Goal: Task Accomplishment & Management: Use online tool/utility

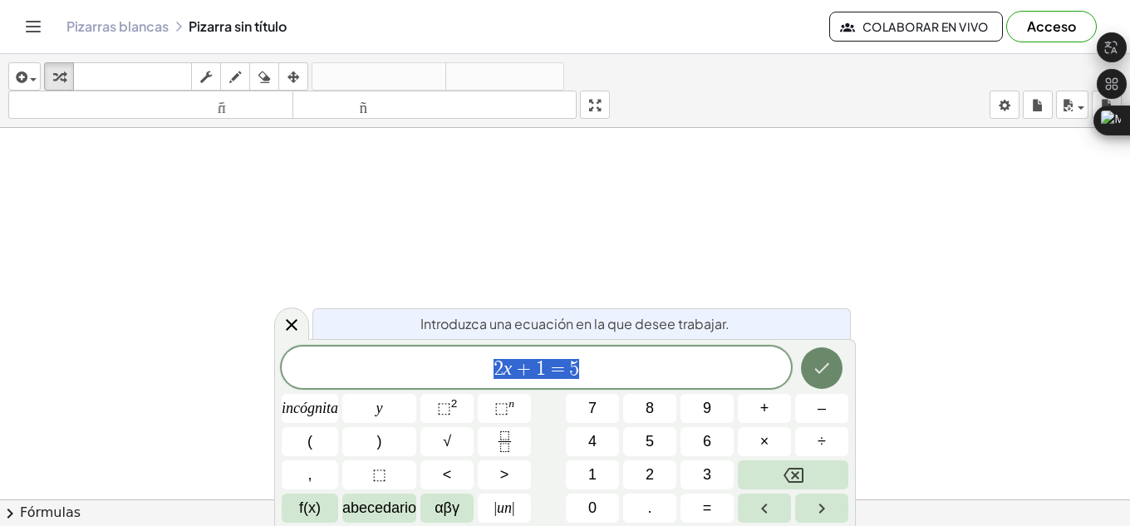
click at [817, 361] on icon "Hecho" at bounding box center [822, 368] width 20 height 20
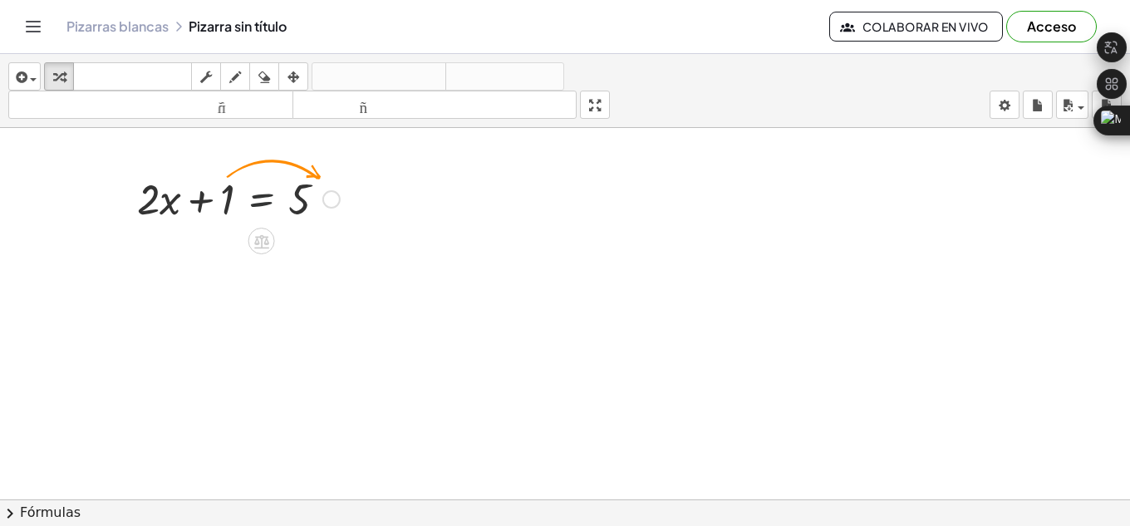
click at [266, 200] on div at bounding box center [238, 197] width 219 height 56
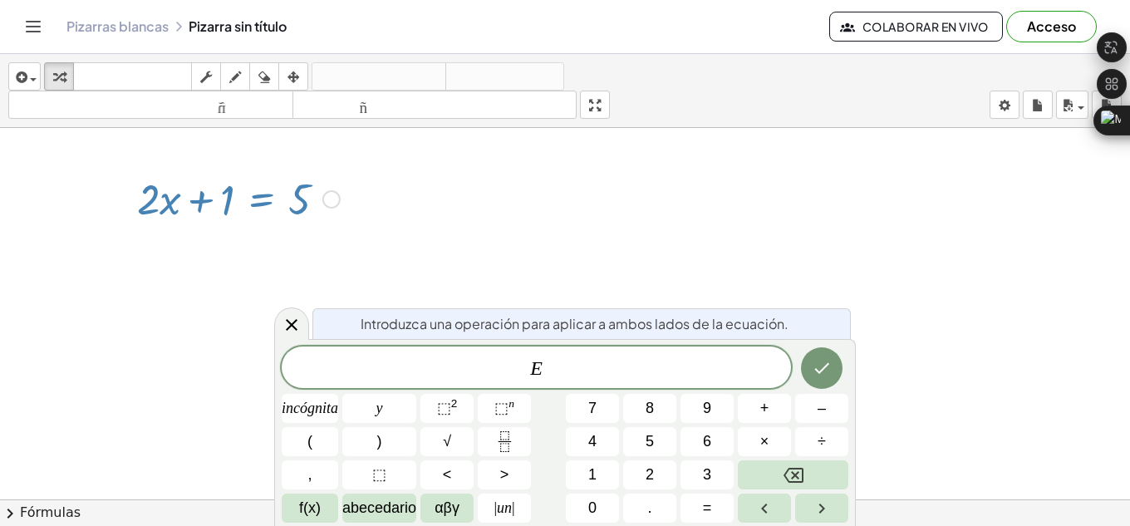
click at [328, 197] on div at bounding box center [331, 199] width 18 height 18
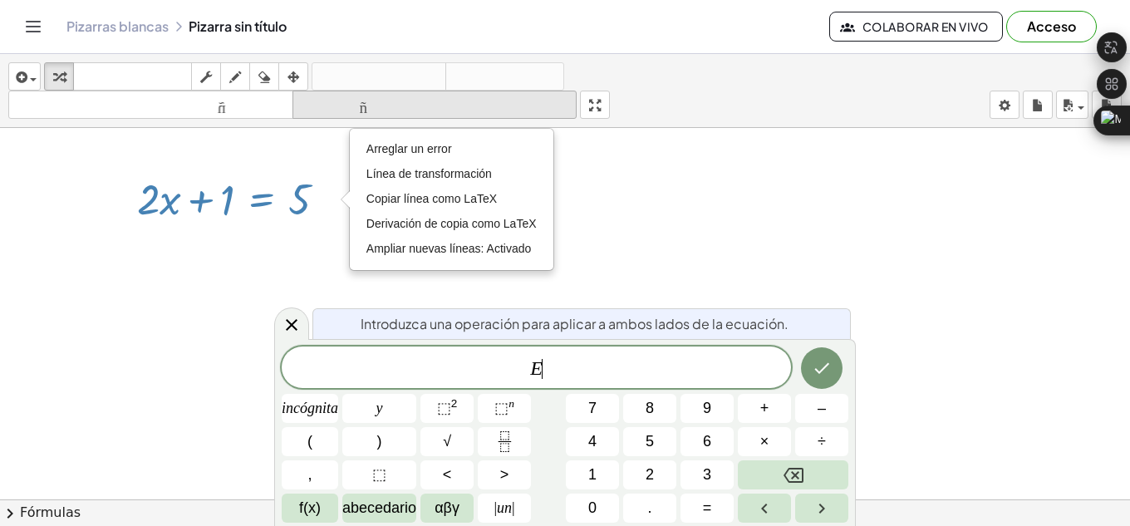
click at [377, 99] on font "tamaño_del_formato" at bounding box center [435, 105] width 277 height 16
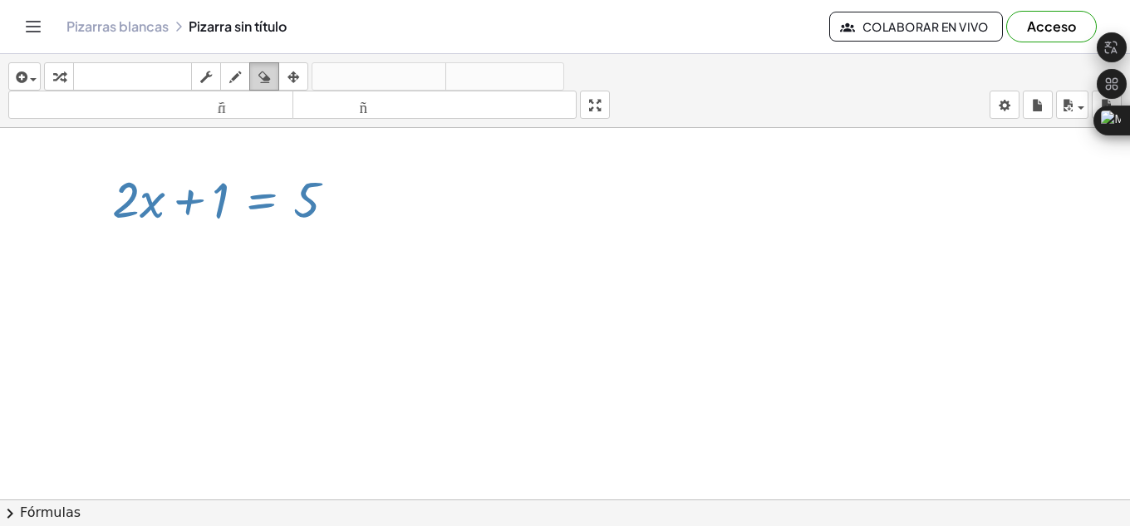
click at [275, 71] on div "button" at bounding box center [264, 76] width 22 height 20
drag, startPoint x: 314, startPoint y: 183, endPoint x: 137, endPoint y: 133, distance: 183.9
drag, startPoint x: 174, startPoint y: 208, endPoint x: 323, endPoint y: 219, distance: 149.1
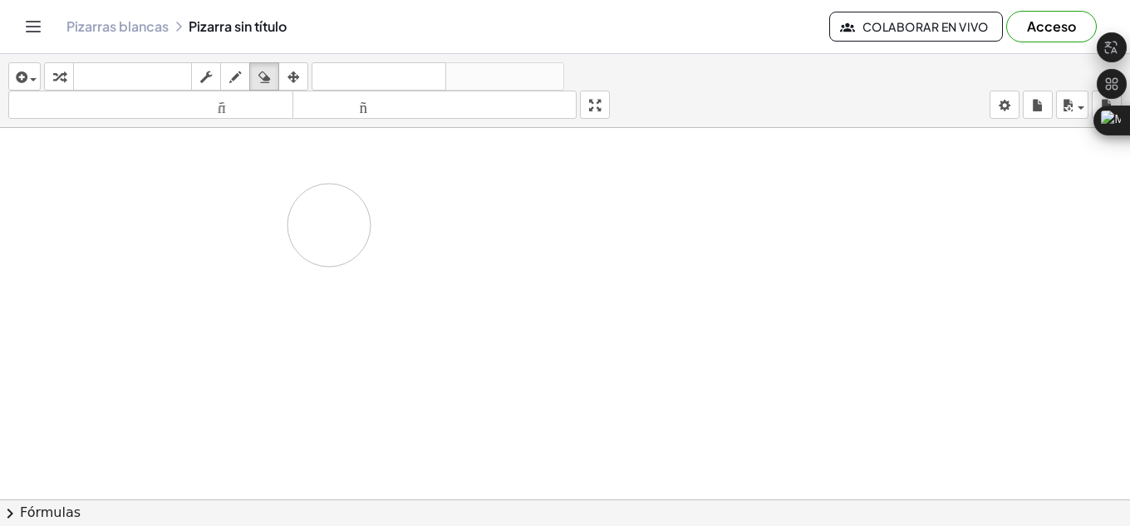
drag, startPoint x: 741, startPoint y: 248, endPoint x: 752, endPoint y: 244, distance: 11.6
drag, startPoint x: 146, startPoint y: 24, endPoint x: 622, endPoint y: 93, distance: 481.1
click at [146, 24] on font "Pizarras blancas" at bounding box center [117, 25] width 102 height 17
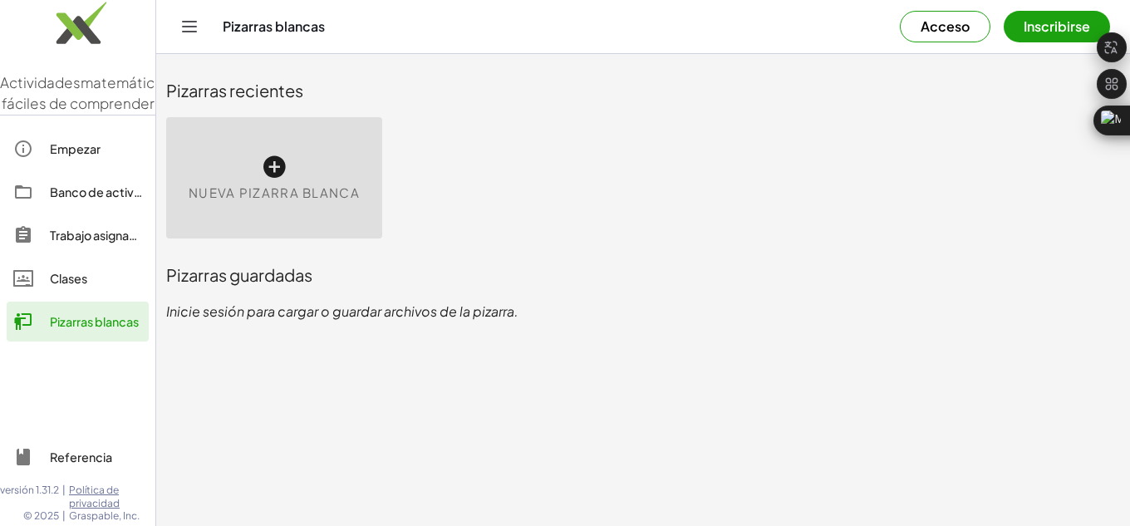
click at [278, 156] on icon at bounding box center [274, 167] width 27 height 27
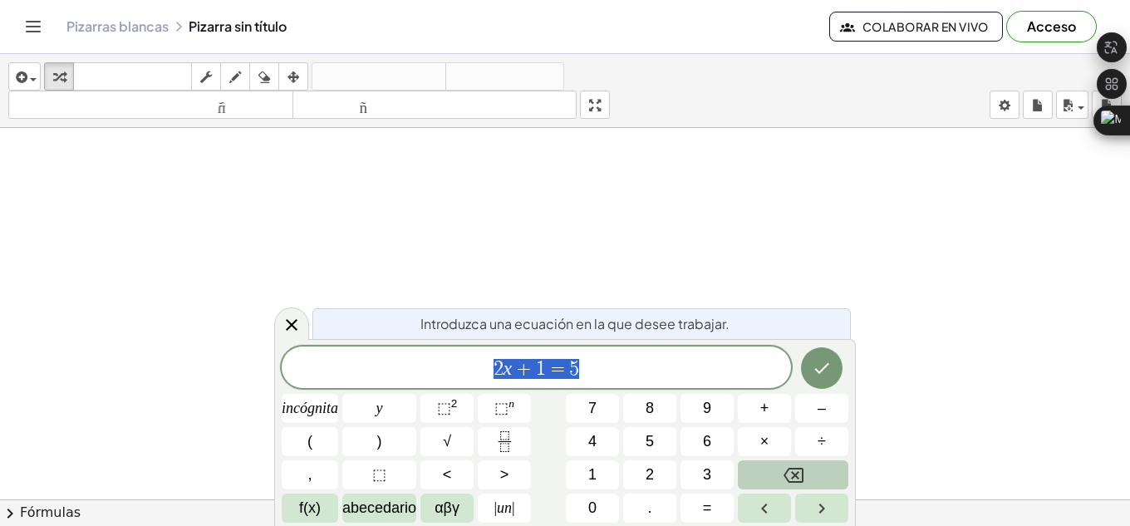
click at [787, 485] on button "Retroceso" at bounding box center [793, 474] width 111 height 29
